Goal: Book appointment/travel/reservation

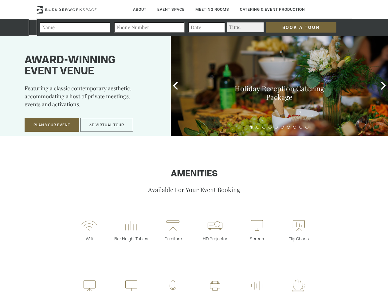
click at [296, 27] on input "Book a Tour" at bounding box center [301, 27] width 71 height 10
click at [52, 125] on button "Plan Your Event" at bounding box center [52, 125] width 55 height 14
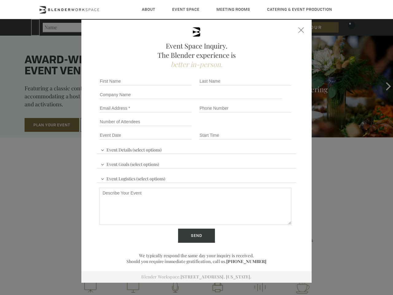
click at [107, 125] on button "3D Virtual Tour" at bounding box center [106, 125] width 53 height 14
click at [175, 86] on div "First name *" at bounding box center [147, 81] width 100 height 14
click at [383, 86] on div "Event Space Inquiry. The Blender experience is better in-person. Event Details …" at bounding box center [196, 147] width 393 height 295
click at [252, 127] on fieldset "Number of Attendees Budget Range" at bounding box center [197, 122] width 200 height 14
click at [258, 127] on fieldset "Number of Attendees Budget Range" at bounding box center [197, 122] width 200 height 14
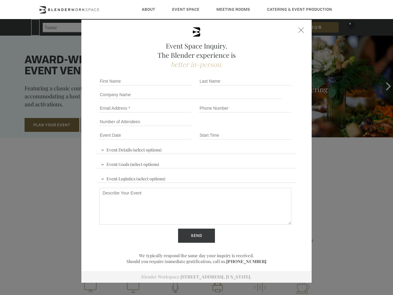
click at [264, 127] on fieldset "Number of Attendees Budget Range" at bounding box center [197, 122] width 200 height 14
click at [270, 127] on fieldset "Number of Attendees Budget Range" at bounding box center [197, 122] width 200 height 14
click at [276, 127] on fieldset "Number of Attendees Budget Range" at bounding box center [197, 122] width 200 height 14
